Goal: Transaction & Acquisition: Obtain resource

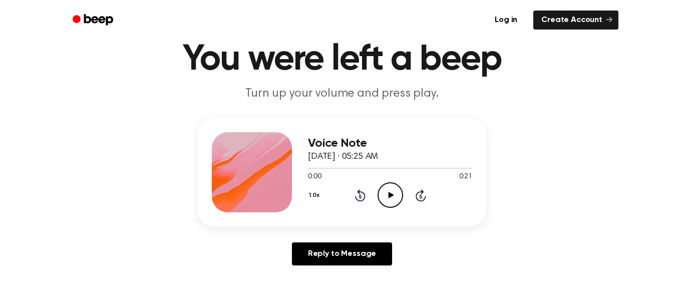
scroll to position [27, 0]
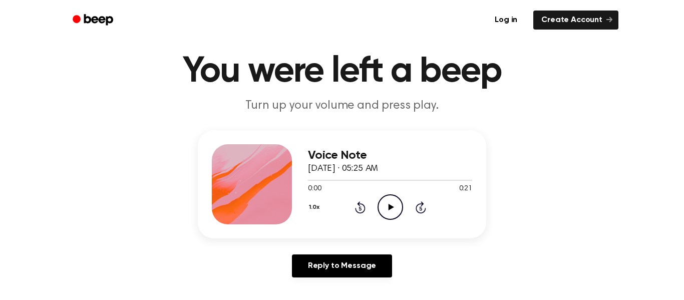
click at [393, 209] on icon "Play Audio" at bounding box center [391, 207] width 26 height 26
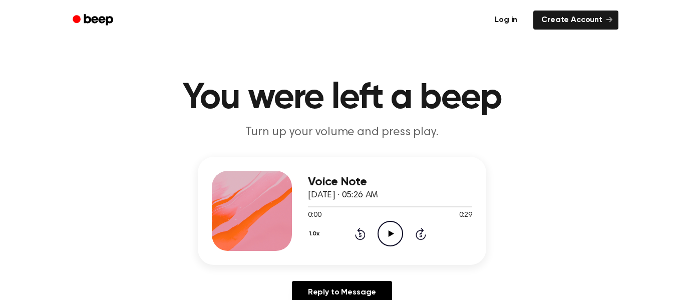
click at [510, 27] on link "Log in" at bounding box center [506, 20] width 43 height 23
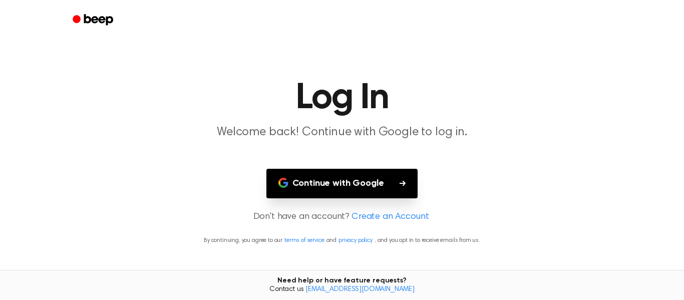
click at [361, 172] on button "Continue with Google" at bounding box center [343, 184] width 152 height 30
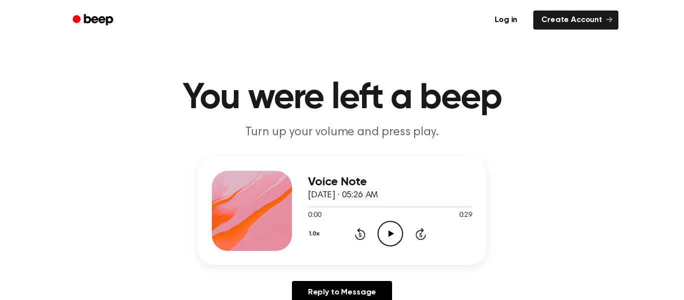
click at [387, 225] on icon "Play Audio" at bounding box center [391, 234] width 26 height 26
